Goal: Task Accomplishment & Management: Use online tool/utility

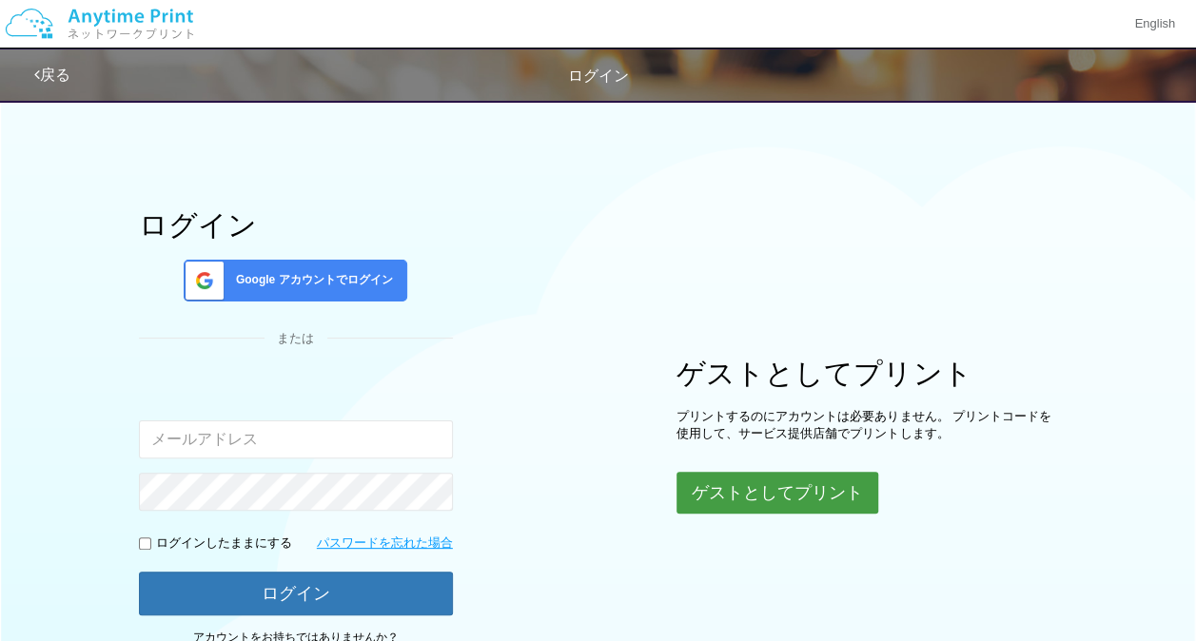
click at [739, 476] on button "ゲストとしてプリント" at bounding box center [778, 493] width 202 height 42
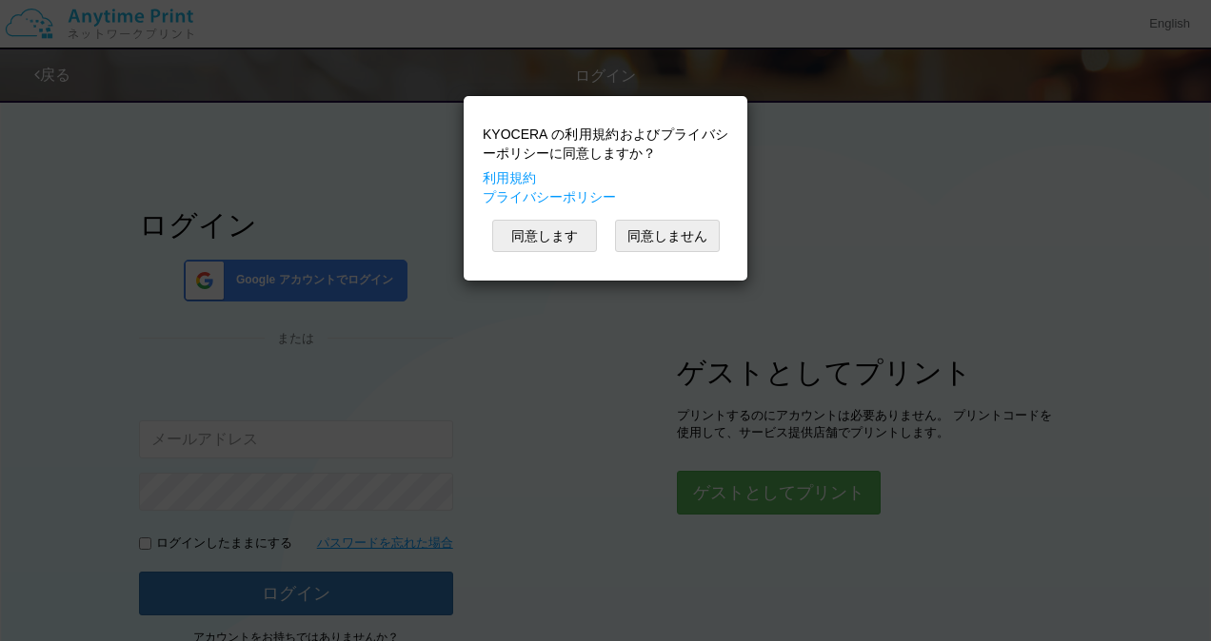
click at [582, 253] on div "KYOCERA の利用規約およびプライバシーポリシーに同意しますか？ 利用規約 プライバシーポリシー 同意します 同意しません" at bounding box center [605, 189] width 265 height 166
click at [582, 246] on button "同意します" at bounding box center [544, 236] width 105 height 32
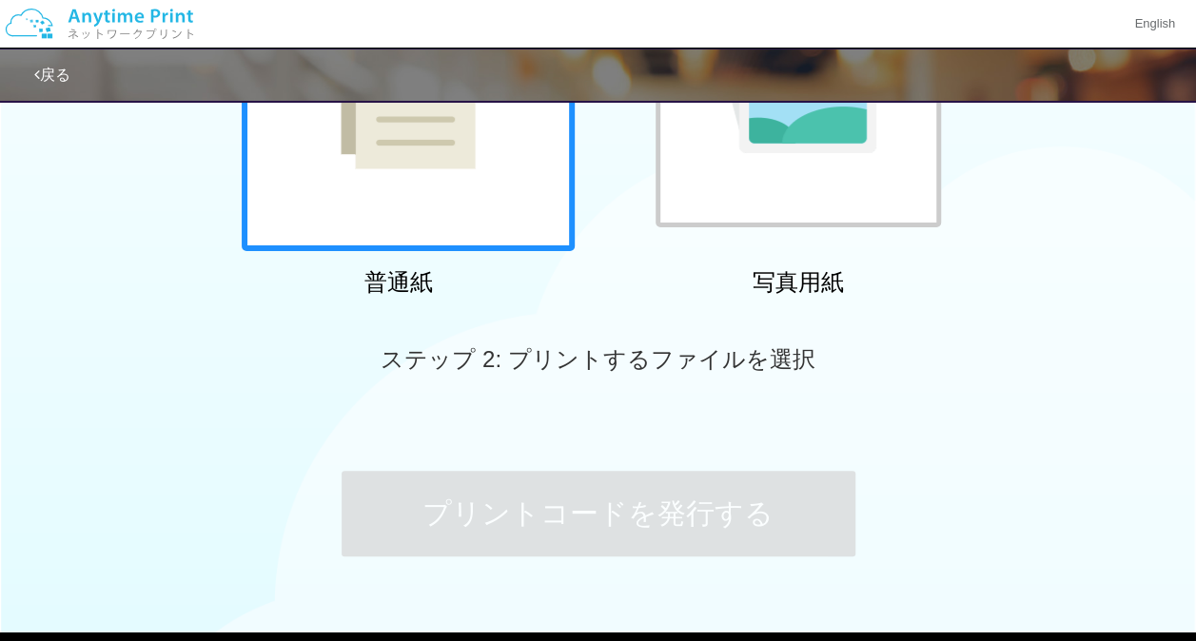
scroll to position [417, 0]
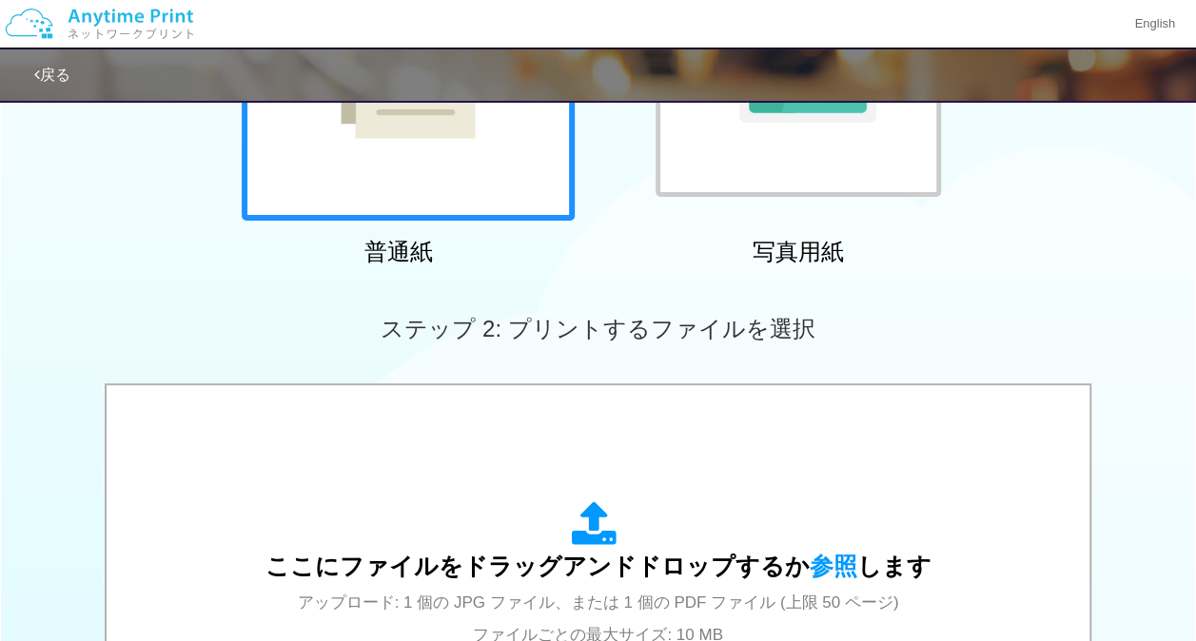
scroll to position [338, 0]
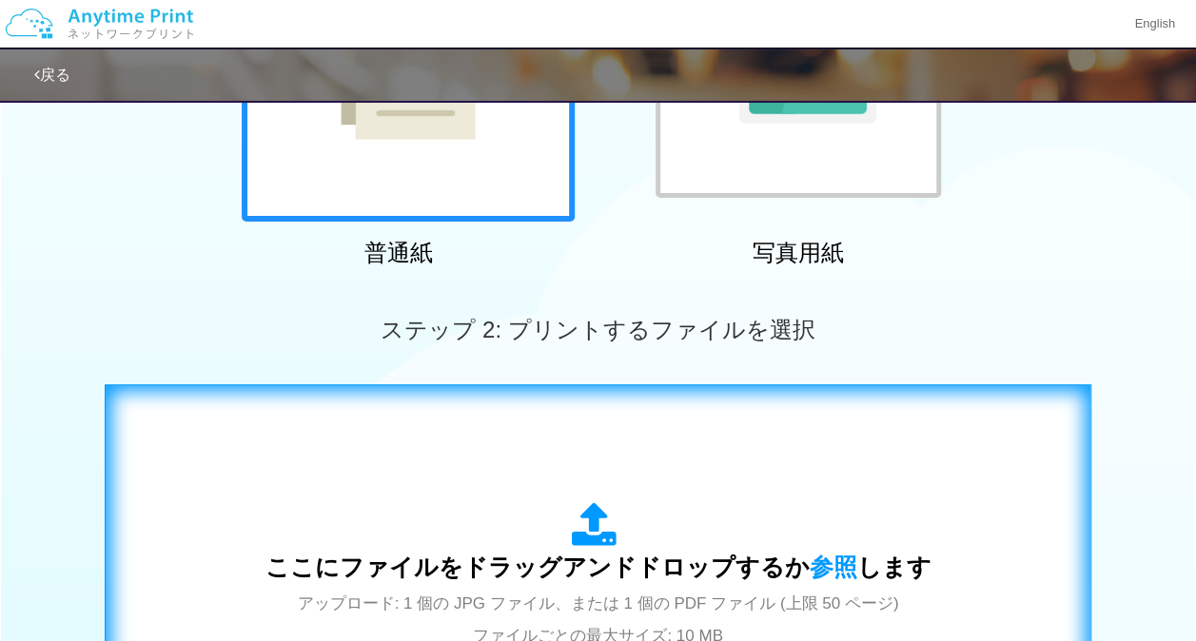
click at [581, 518] on icon at bounding box center [598, 526] width 53 height 48
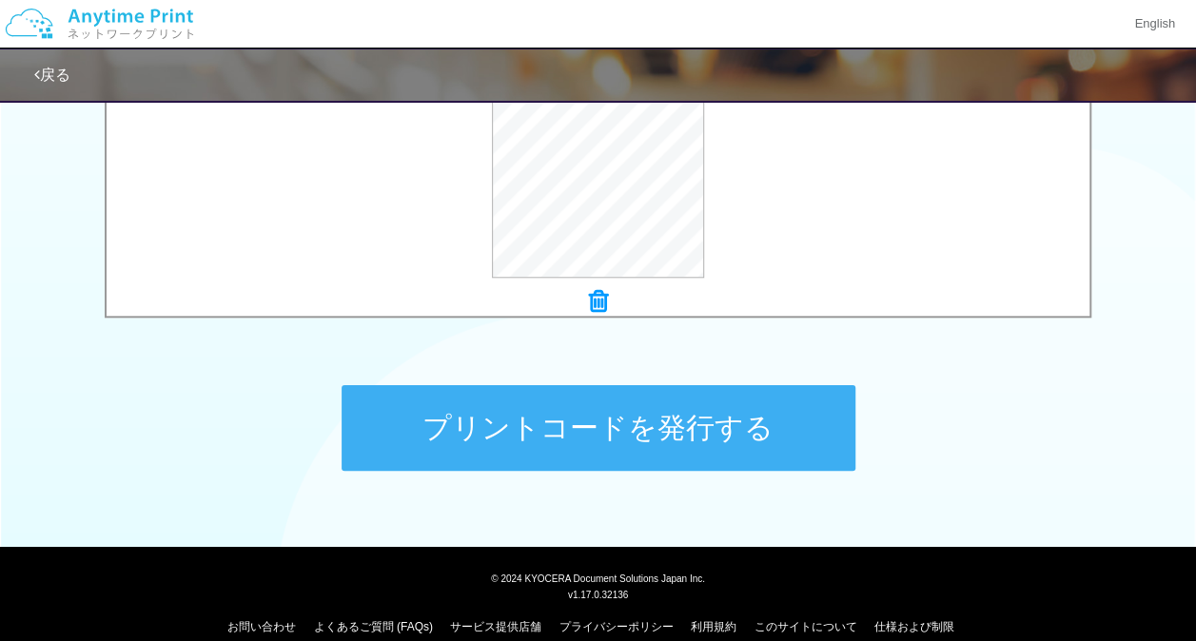
scroll to position [781, 0]
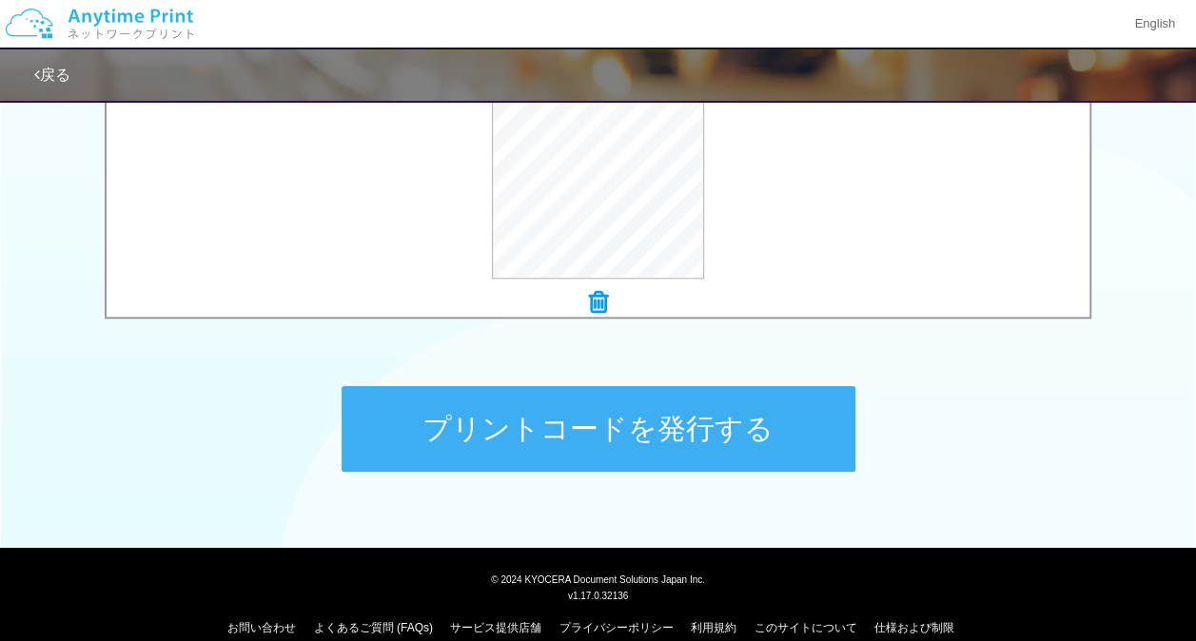
click at [716, 424] on button "プリントコードを発行する" at bounding box center [599, 429] width 514 height 86
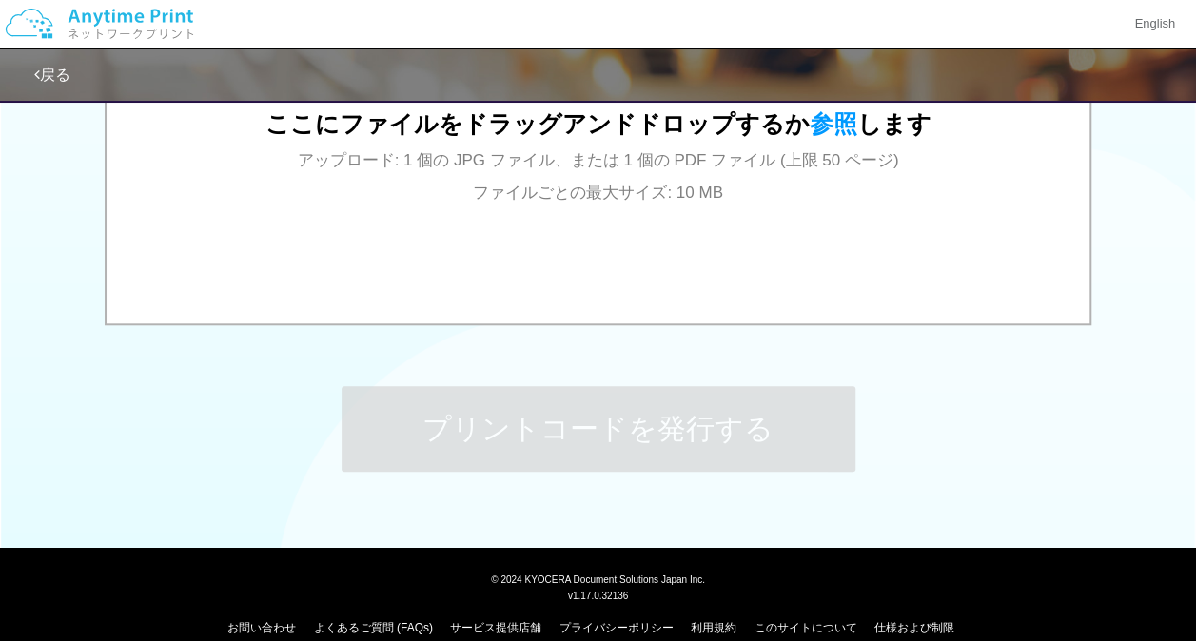
scroll to position [0, 0]
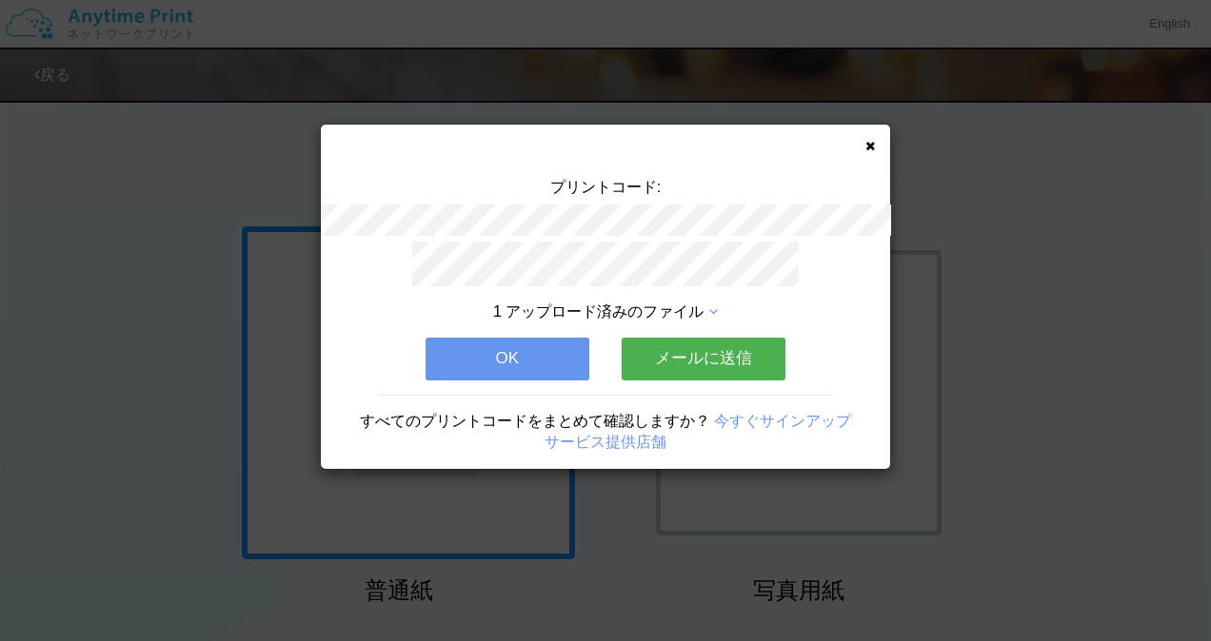
click at [716, 424] on link "今すぐサインアップ" at bounding box center [782, 421] width 137 height 16
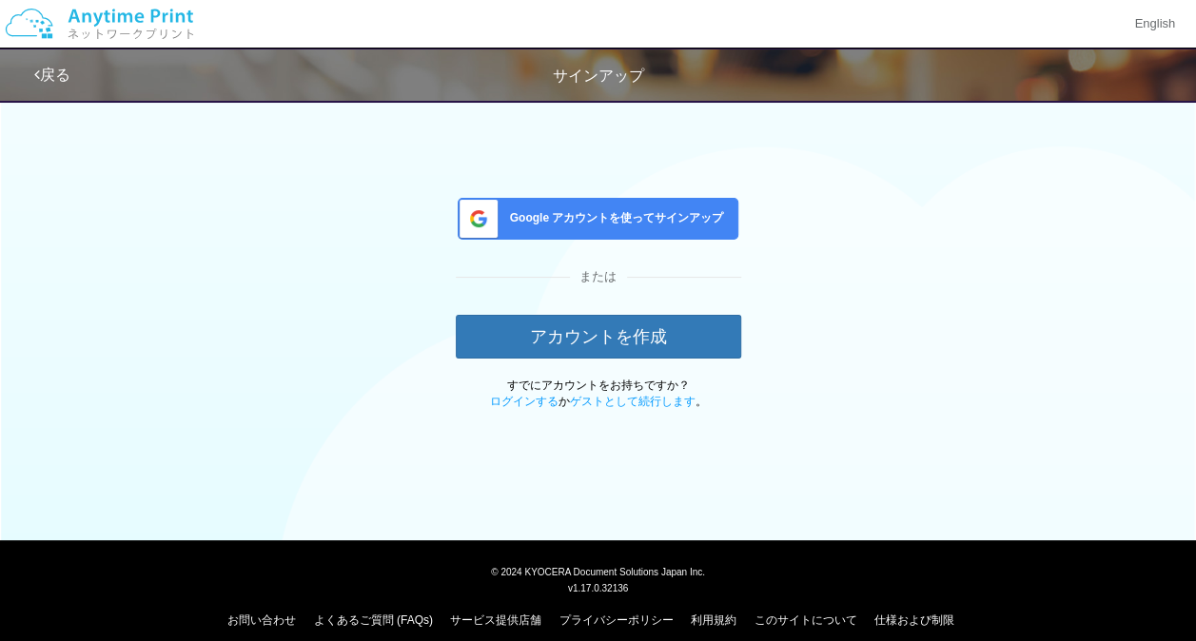
click at [61, 72] on link "戻る" at bounding box center [52, 75] width 36 height 16
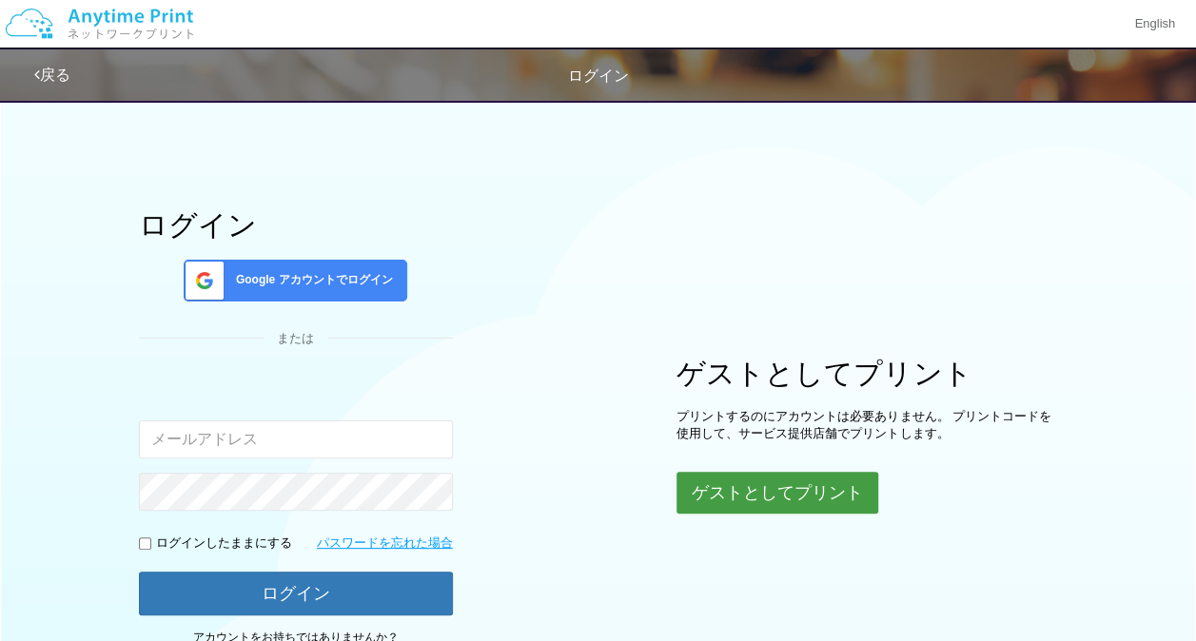
click at [752, 504] on button "ゲストとしてプリント" at bounding box center [778, 493] width 202 height 42
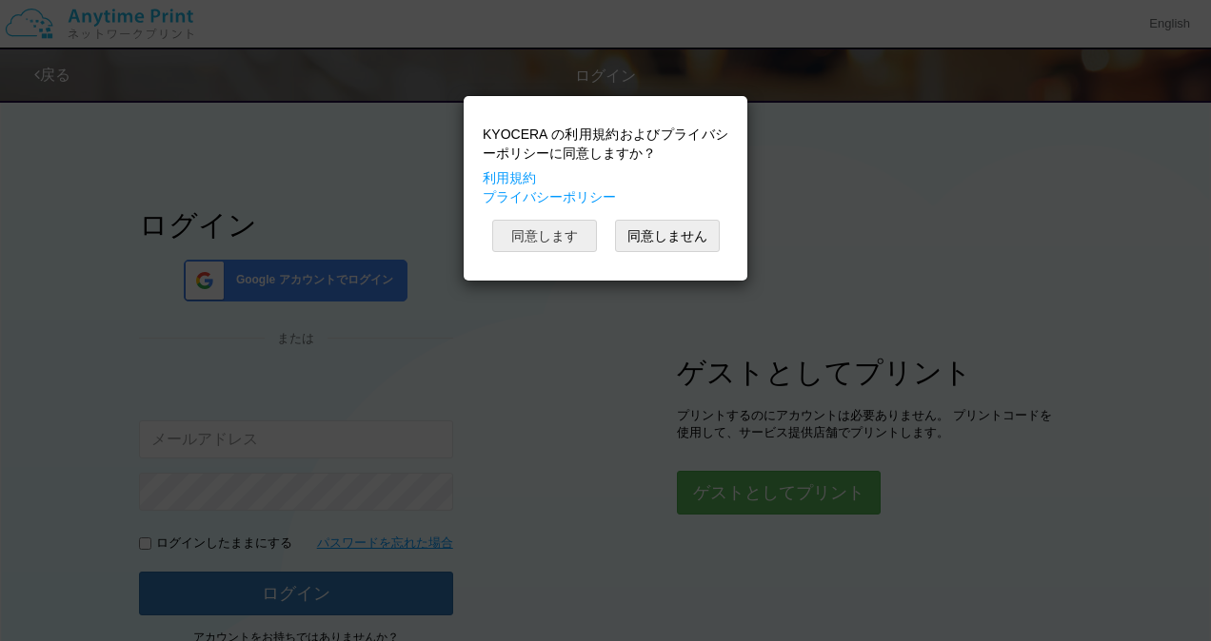
click at [564, 231] on button "同意します" at bounding box center [544, 236] width 105 height 32
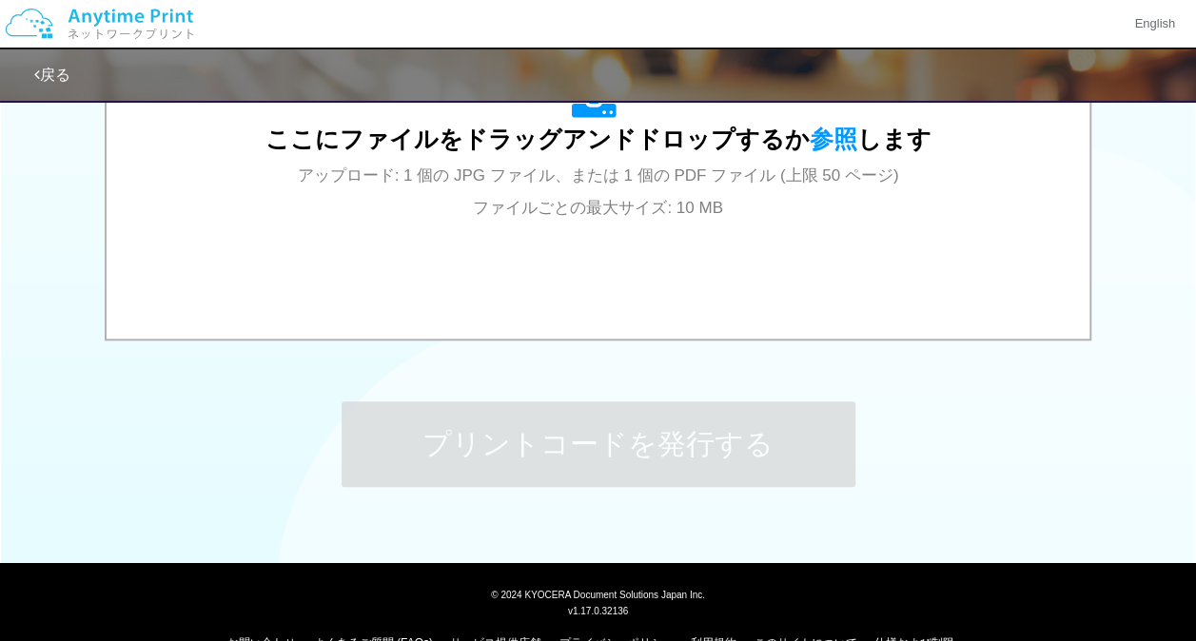
scroll to position [805, 0]
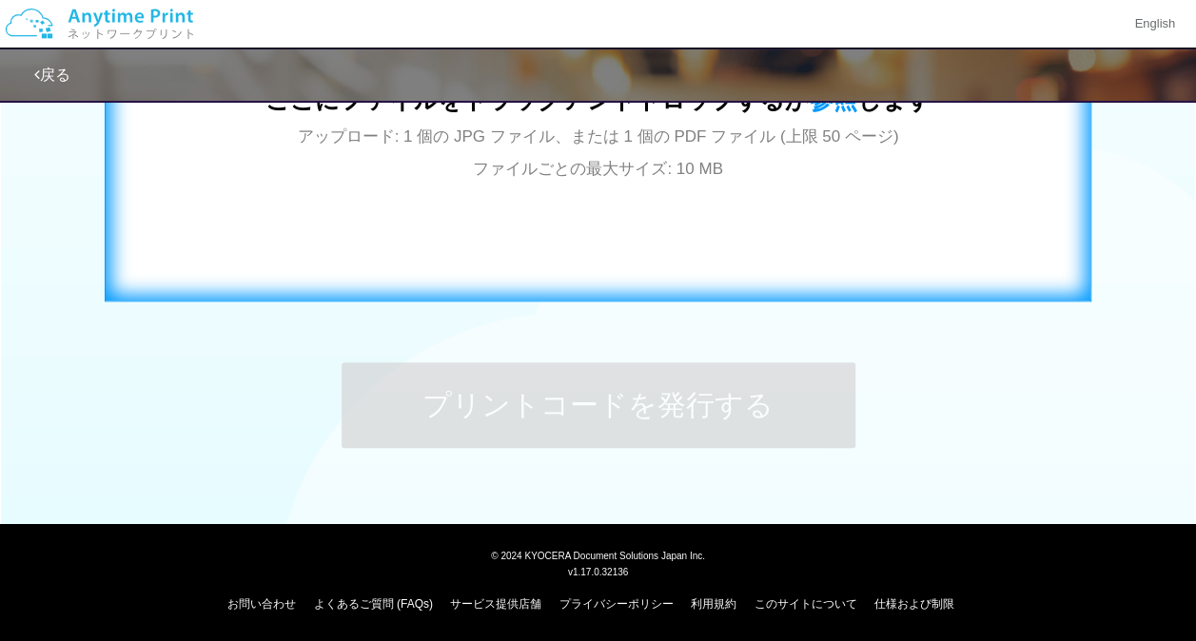
click at [645, 163] on span "アップロード: 1 個の JPG ファイル、または 1 個の PDF ファイル (上限 50 ページ) ファイルごとの最大サイズ: 10 MB" at bounding box center [598, 153] width 601 height 50
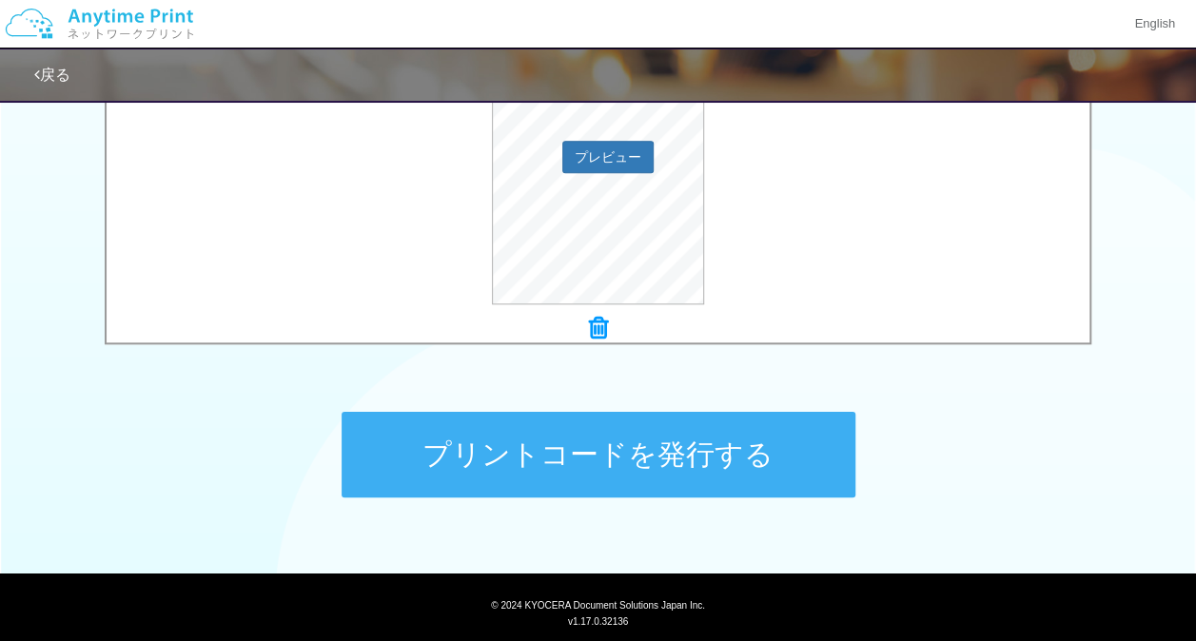
scroll to position [765, 0]
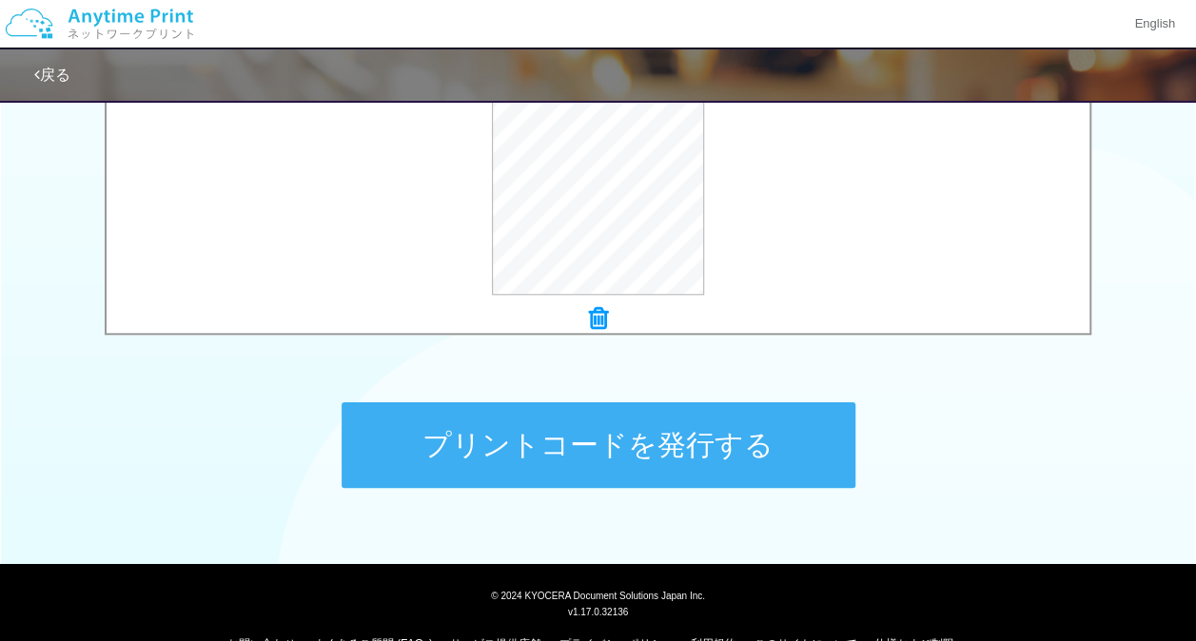
click at [693, 450] on button "プリントコードを発行する" at bounding box center [599, 446] width 514 height 86
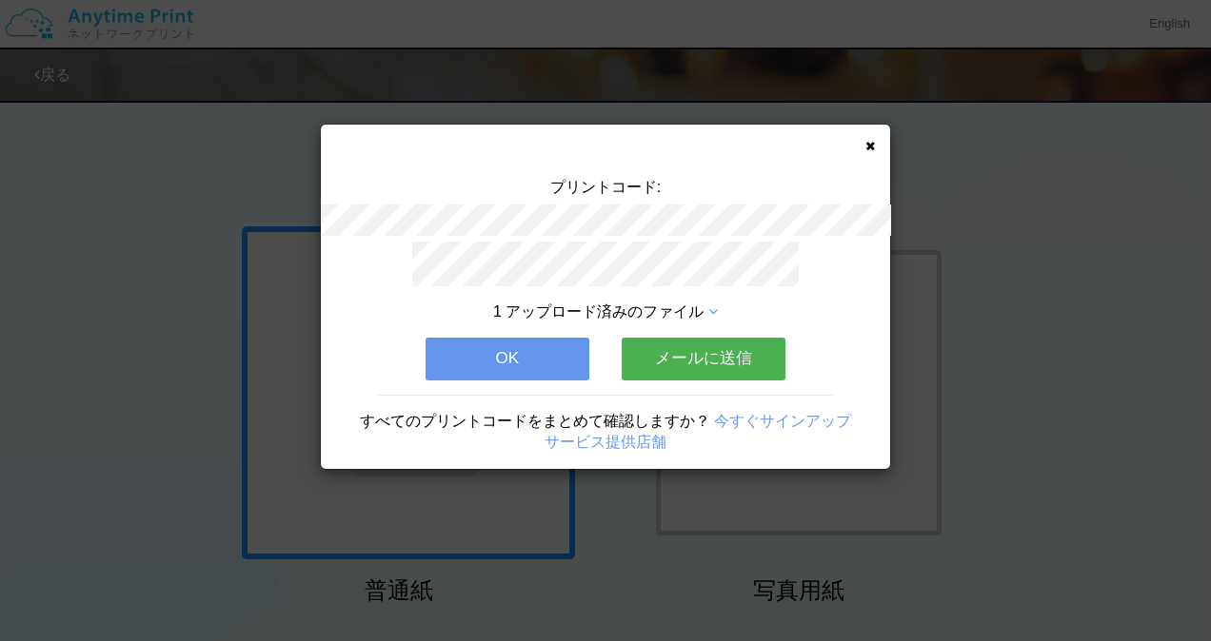
click at [875, 141] on div "プリントコード: 1 アップロード済みのファイル OK メールに送信 すべてのプリントコードをまとめて確認しますか？ 今すぐサインアップ サービス提供店舗" at bounding box center [605, 297] width 569 height 345
click at [872, 148] on icon at bounding box center [870, 146] width 10 height 12
